Goal: Understand process/instructions: Learn how to perform a task or action

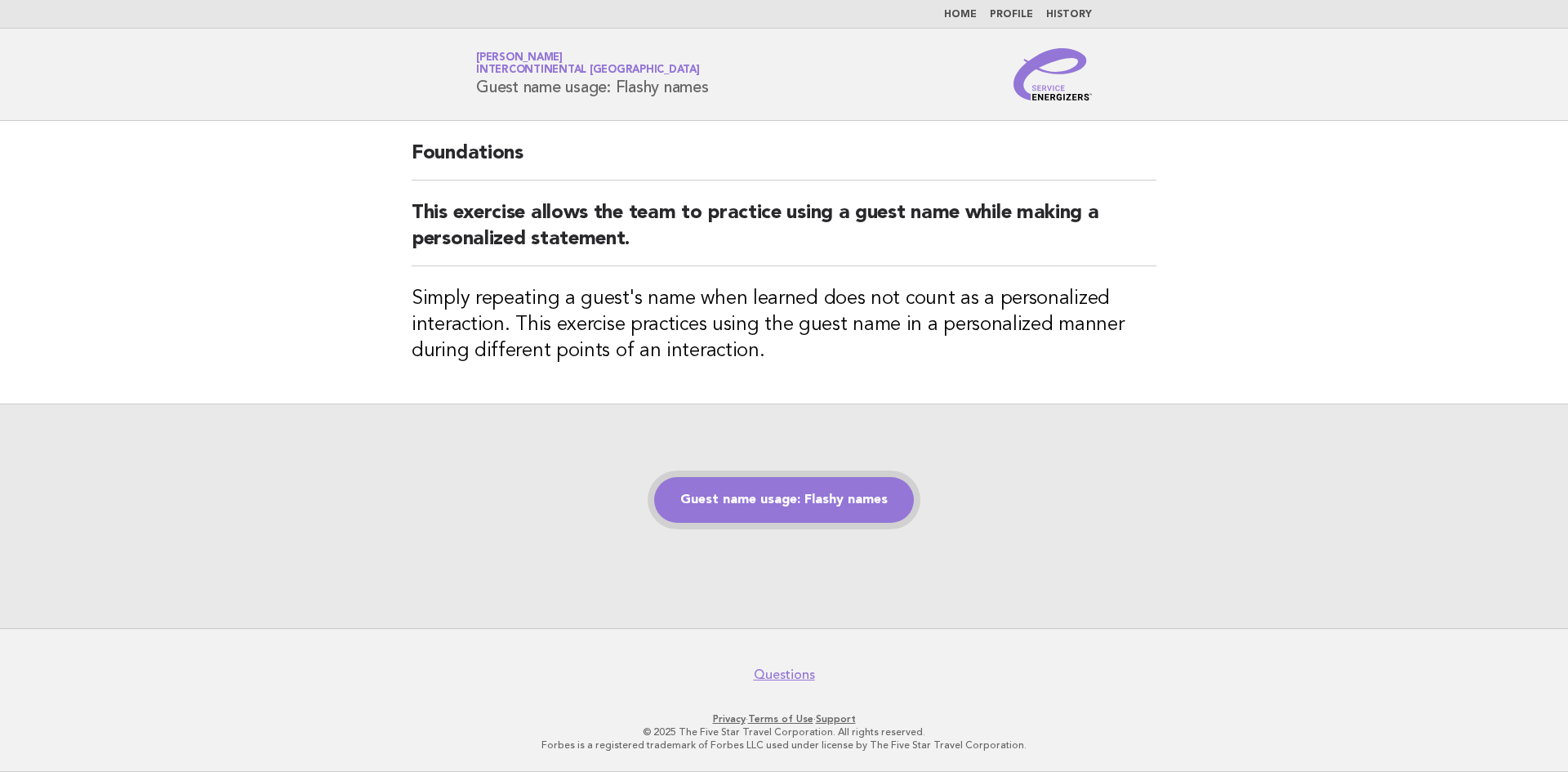
click at [802, 496] on link "Guest name usage: Flashy names" at bounding box center [784, 499] width 260 height 45
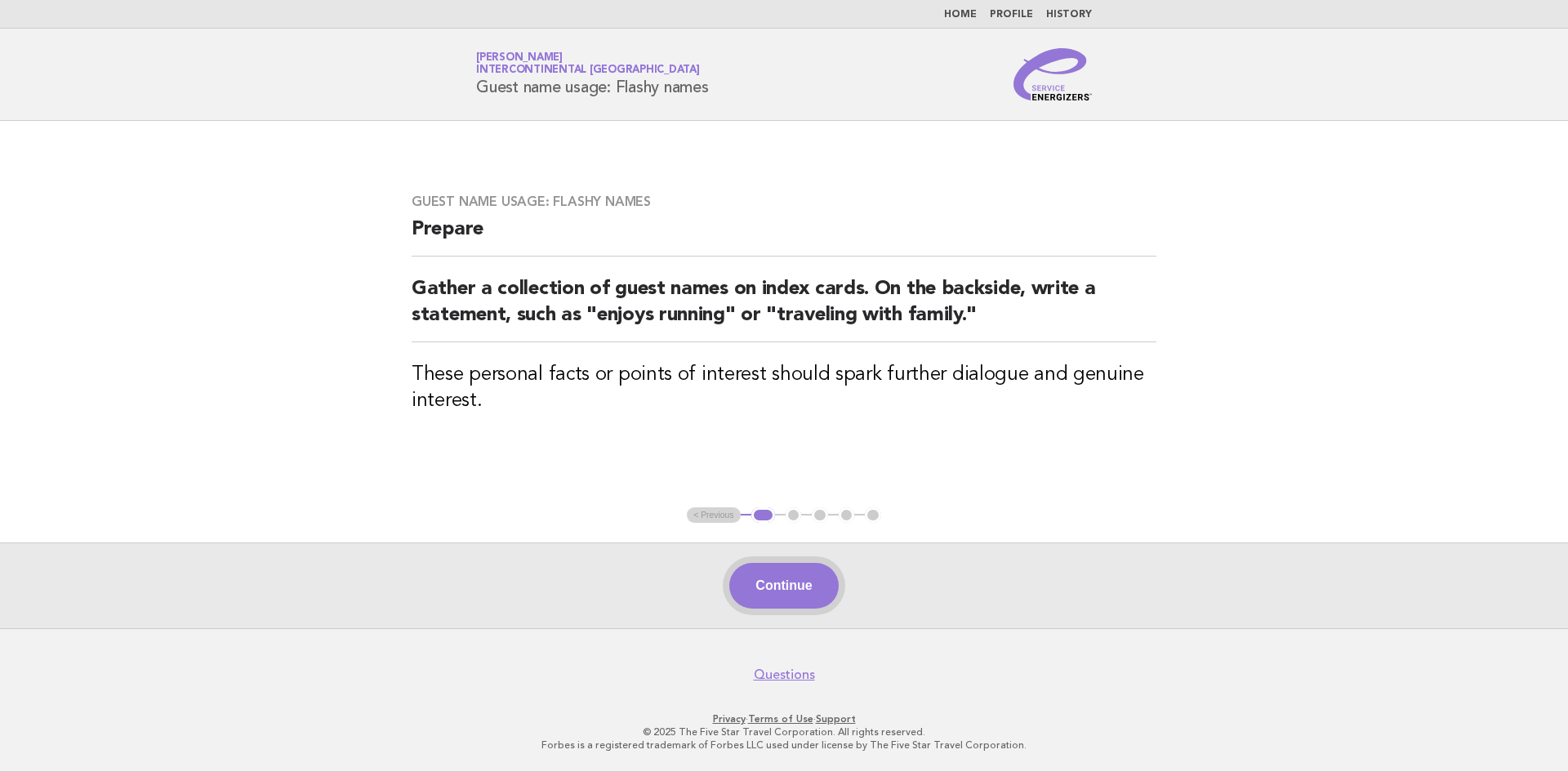
click at [789, 600] on button "Continue" at bounding box center [784, 585] width 109 height 45
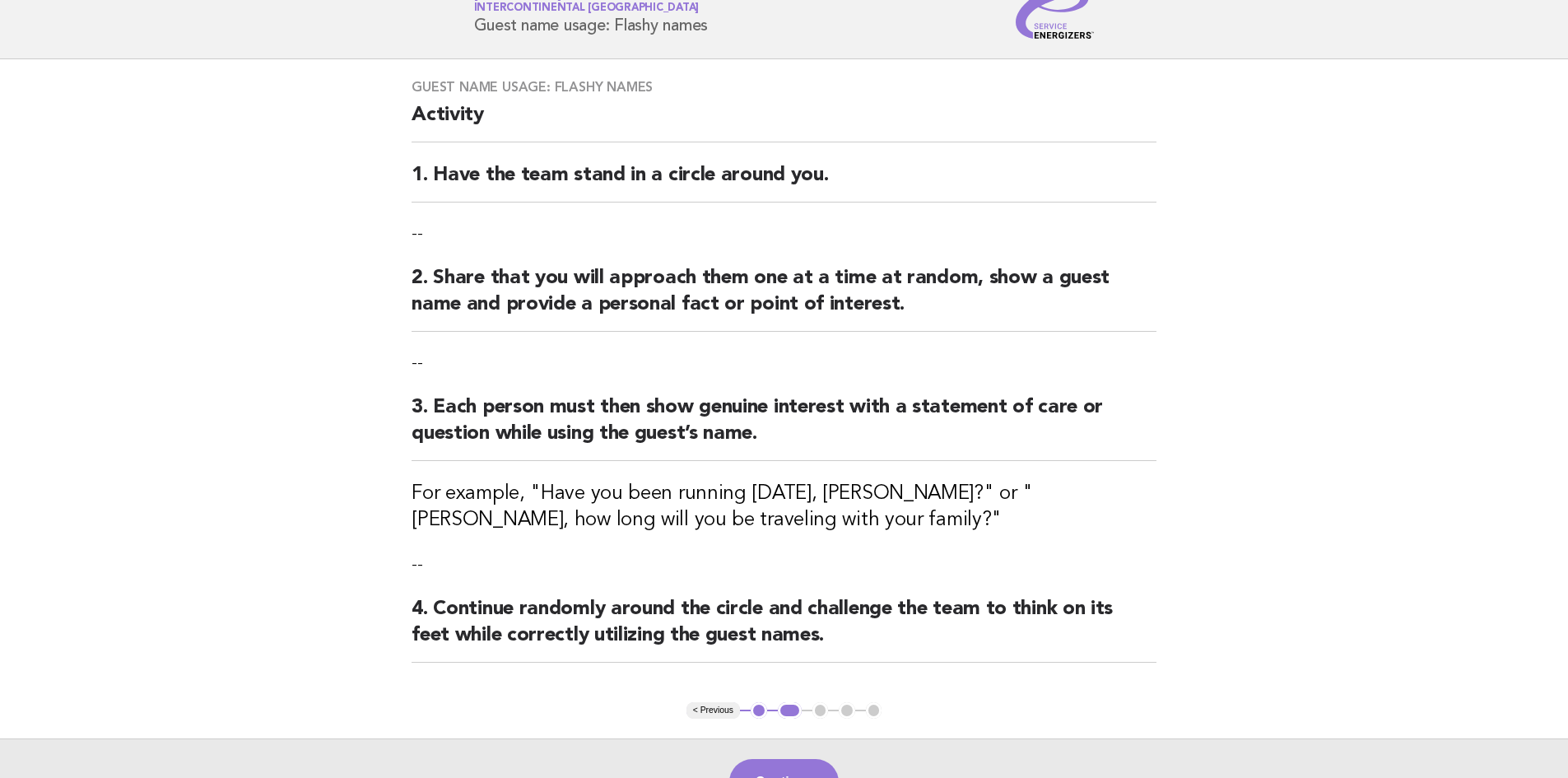
scroll to position [165, 0]
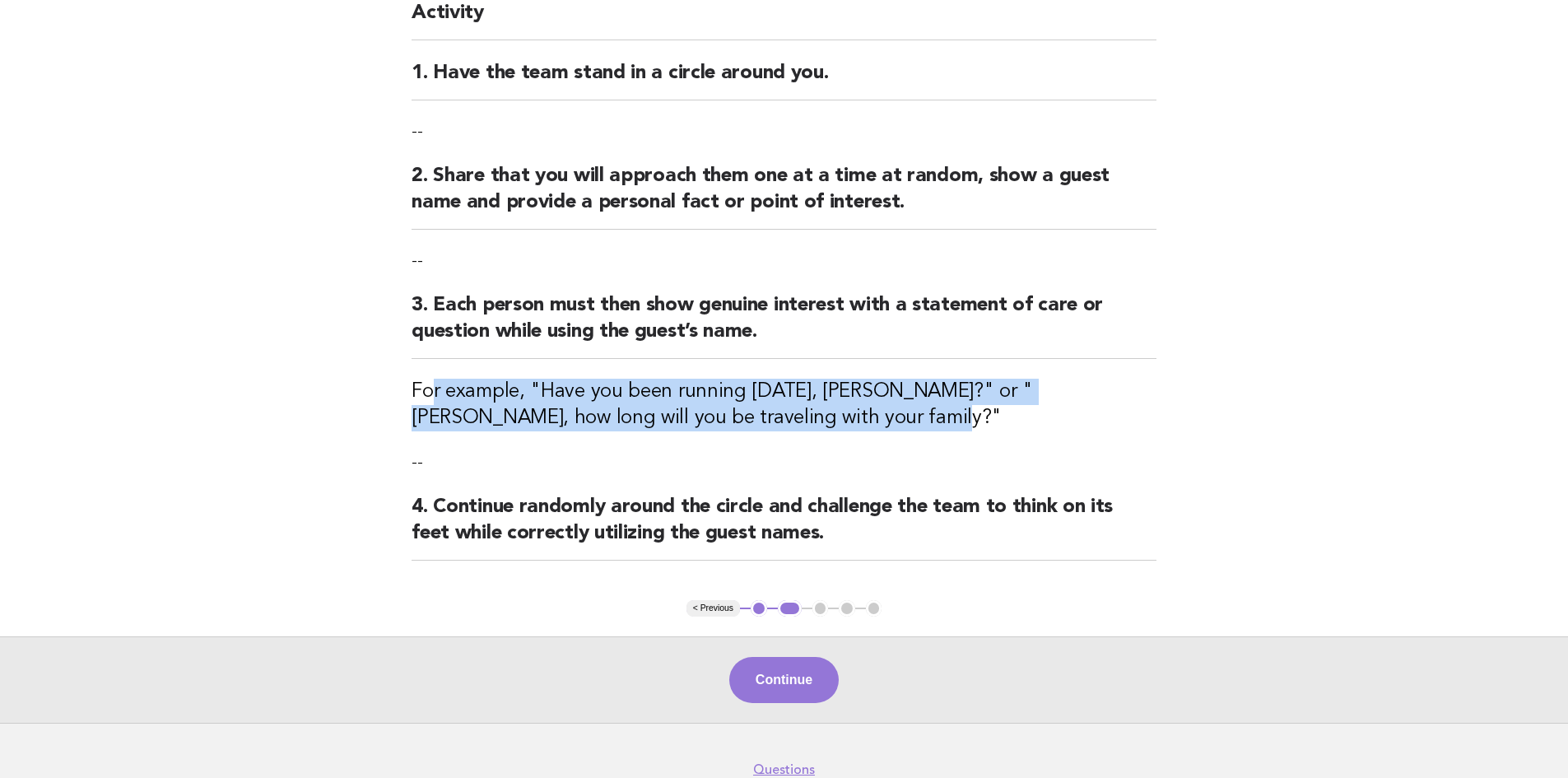
drag, startPoint x: 432, startPoint y: 391, endPoint x: 1102, endPoint y: 411, distance: 670.3
click at [1099, 407] on h3 "For example, "Have you been running [DATE], [PERSON_NAME]?" or "[PERSON_NAME], …" at bounding box center [784, 404] width 745 height 53
click at [815, 663] on button "Continue" at bounding box center [784, 679] width 110 height 46
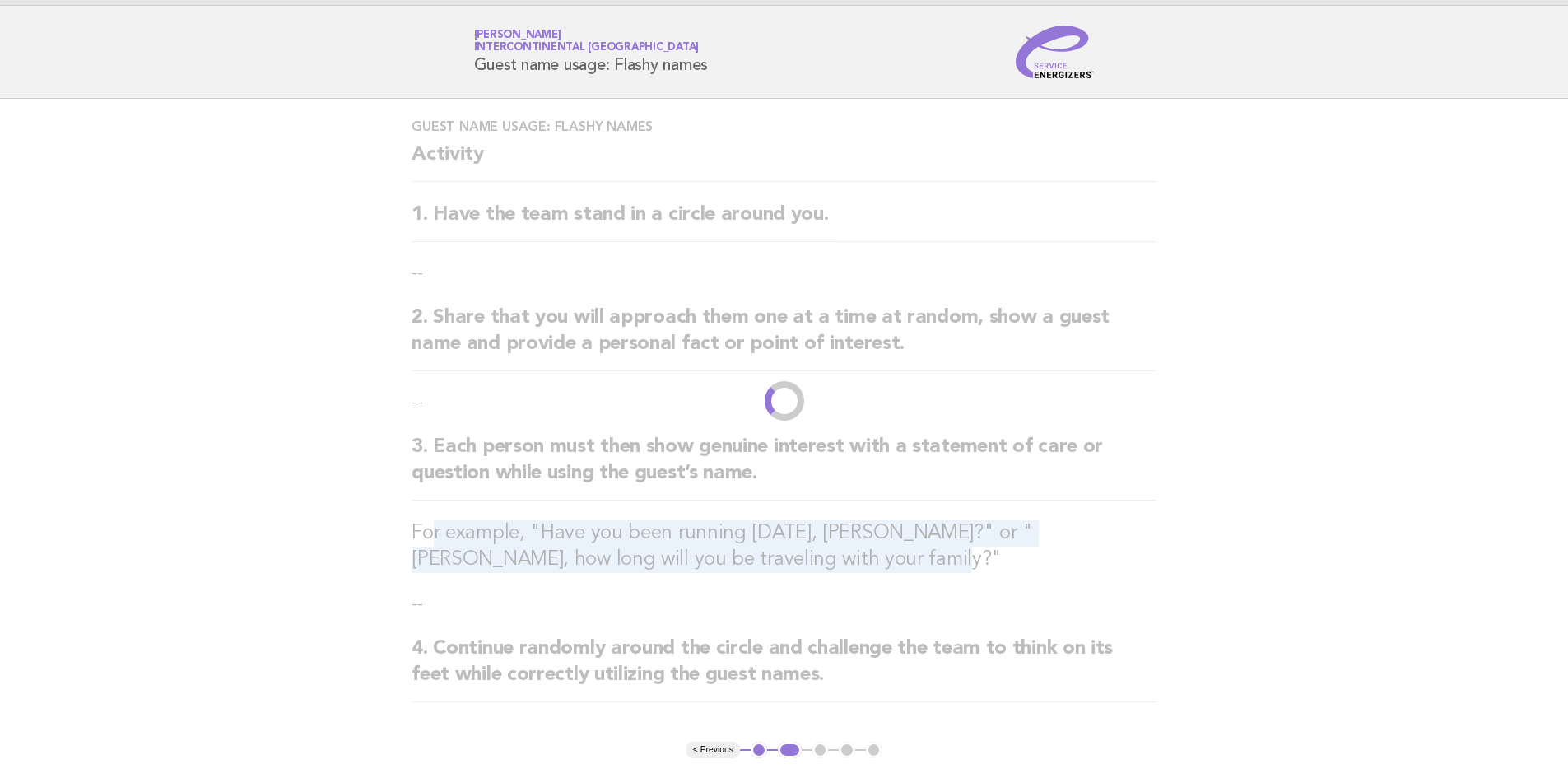
scroll to position [0, 0]
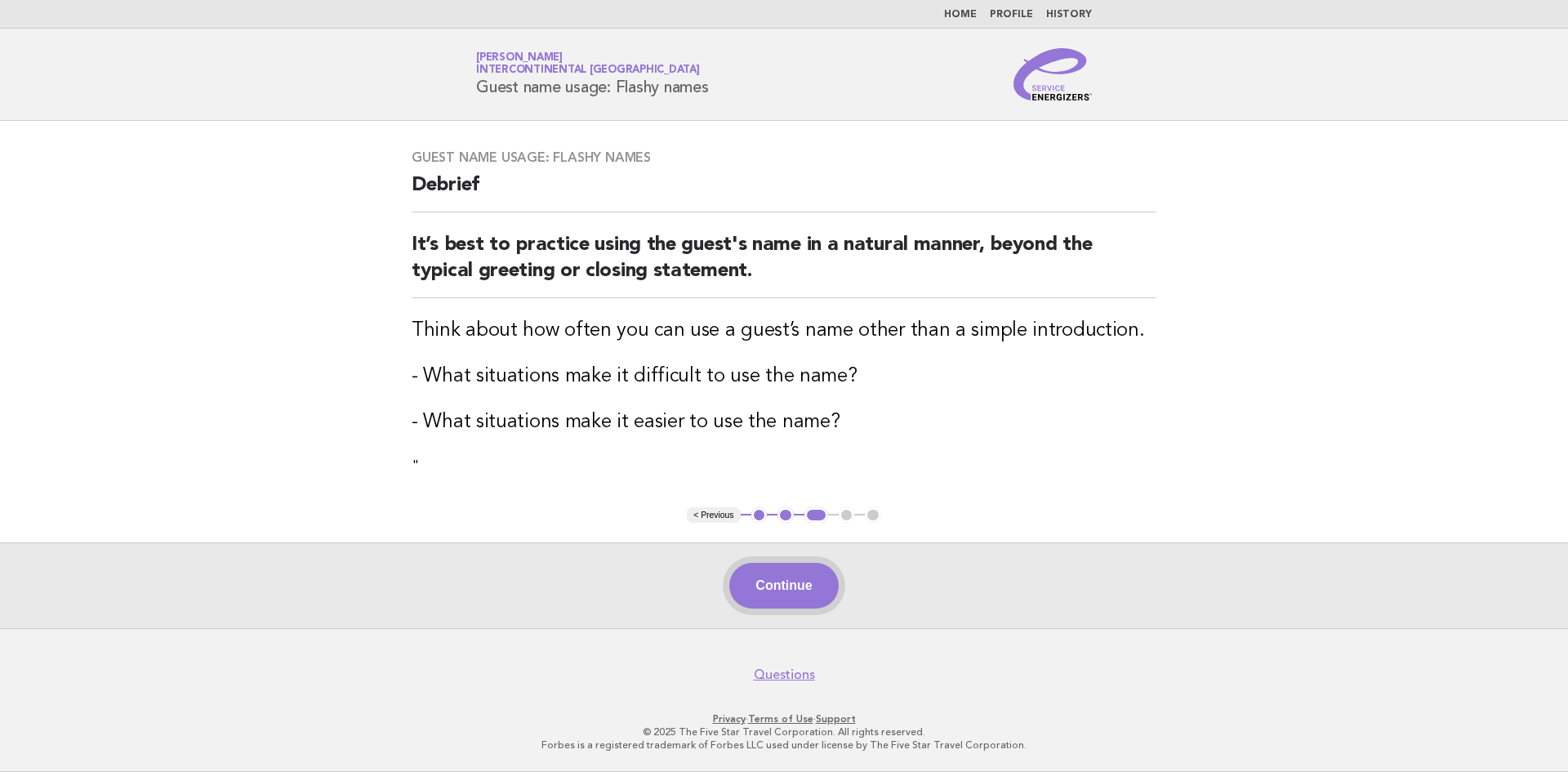
click at [778, 590] on button "Continue" at bounding box center [784, 585] width 109 height 45
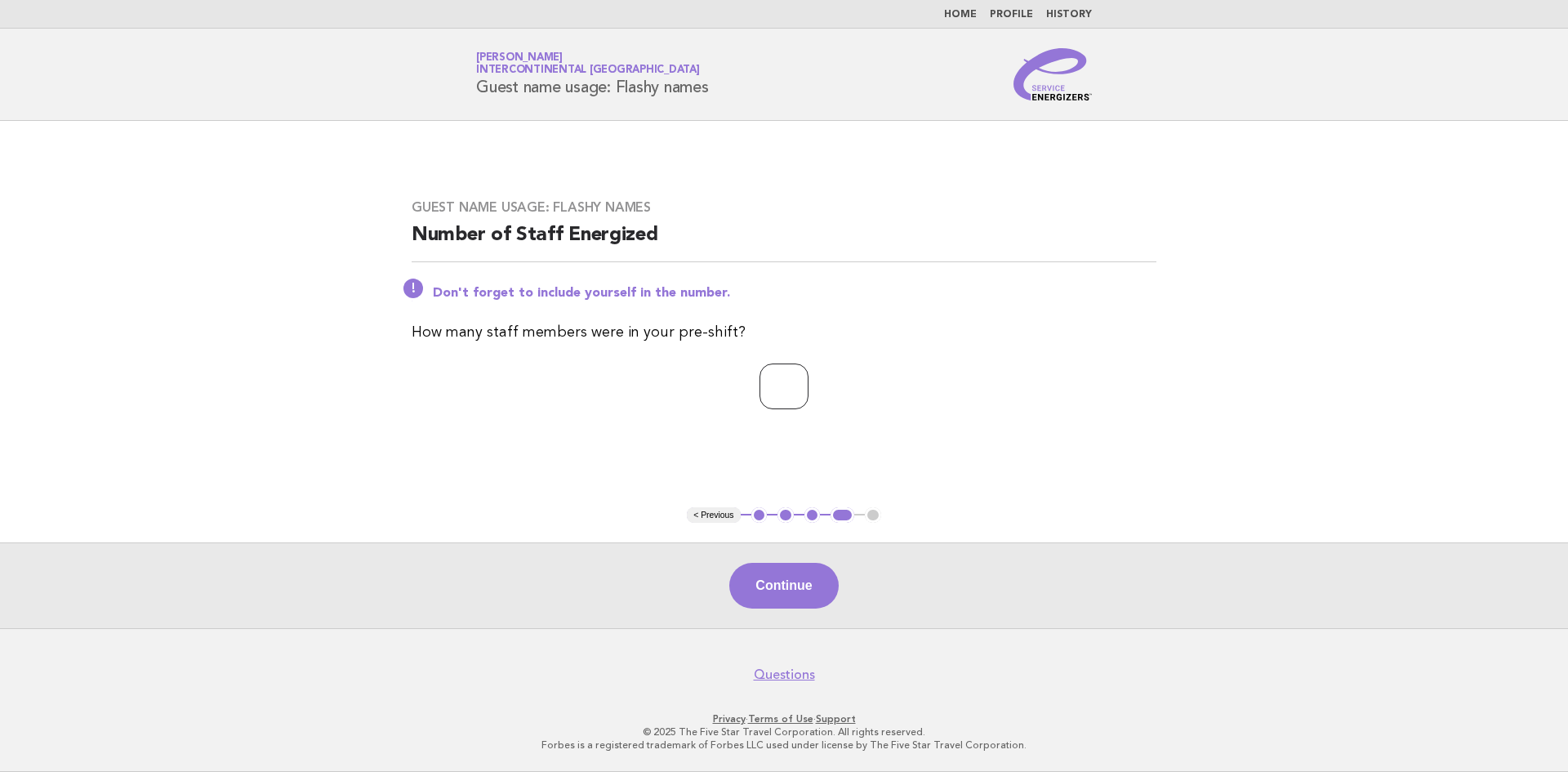
type input "*"
click at [809, 381] on input "*" at bounding box center [784, 386] width 49 height 45
click at [827, 583] on button "Continue" at bounding box center [784, 585] width 109 height 45
